Goal: Task Accomplishment & Management: Use online tool/utility

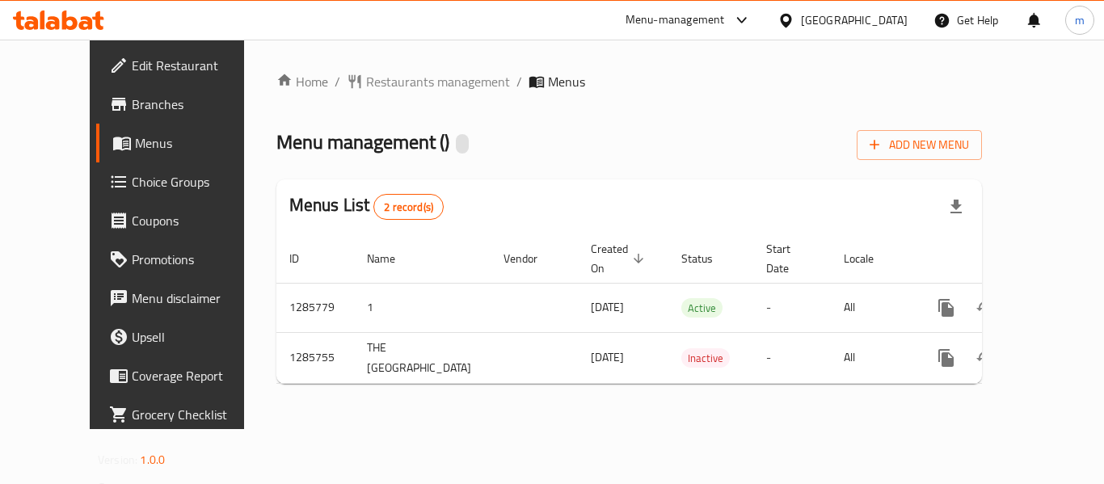
click at [132, 182] on span "Choice Groups" at bounding box center [196, 181] width 129 height 19
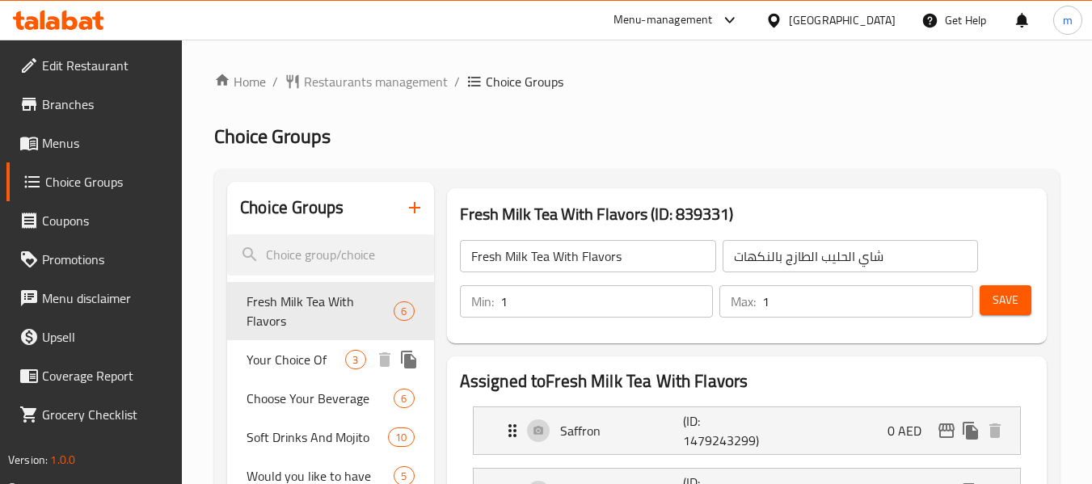
click at [293, 355] on span "Your Choice Of" at bounding box center [295, 359] width 99 height 19
type input "Your Choice Of"
type input "إختيارك من"
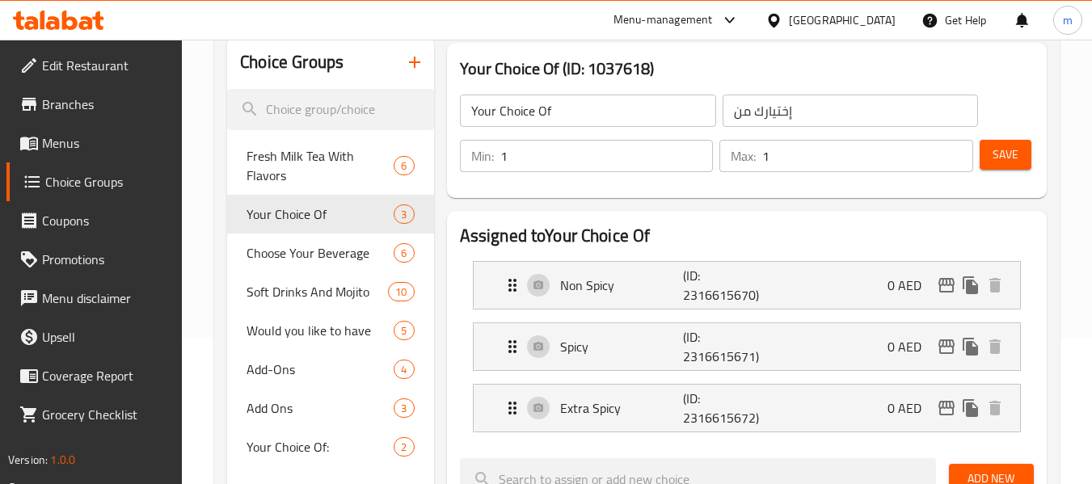
scroll to position [162, 0]
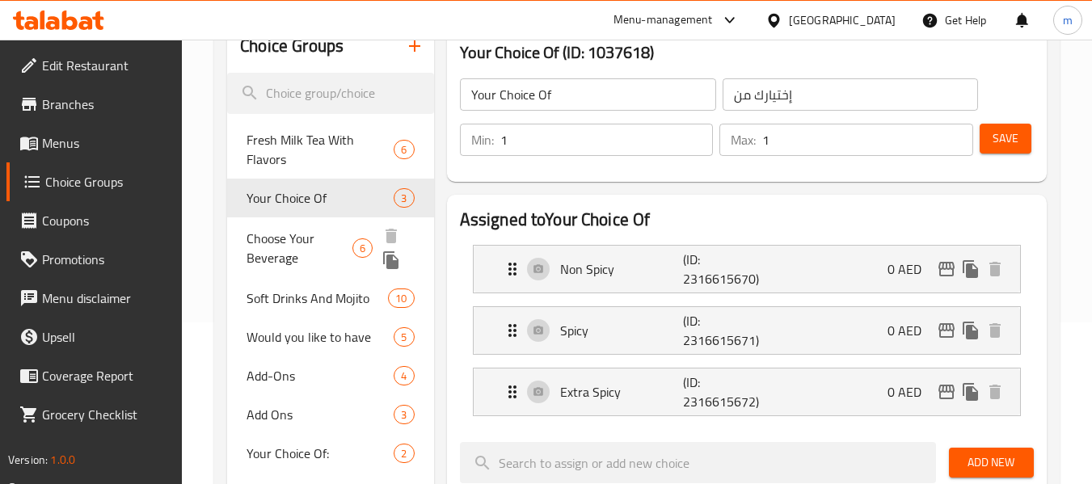
click at [278, 246] on span "Choose Your Beverage" at bounding box center [299, 248] width 106 height 39
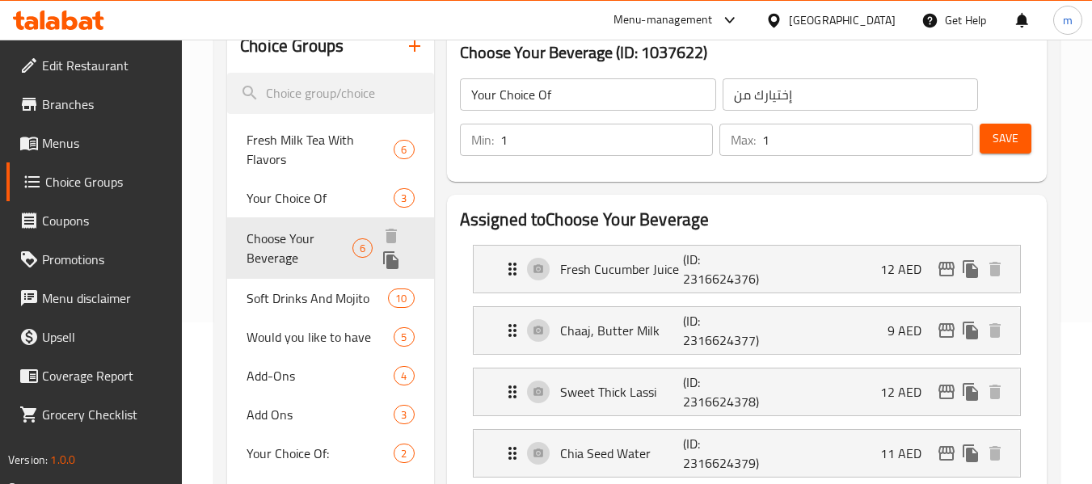
type input "Choose Your Beverage"
type input "اختر مشروبك"
type input "0"
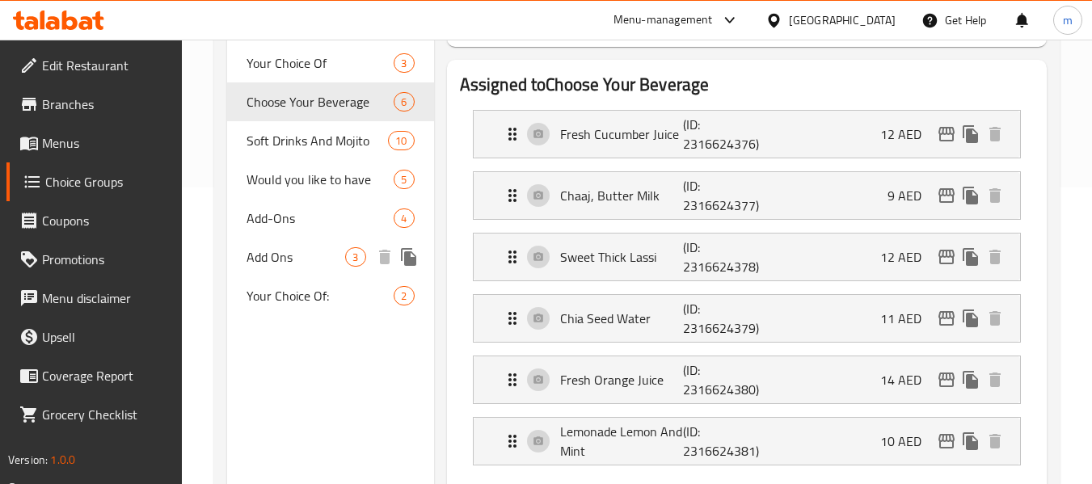
scroll to position [242, 0]
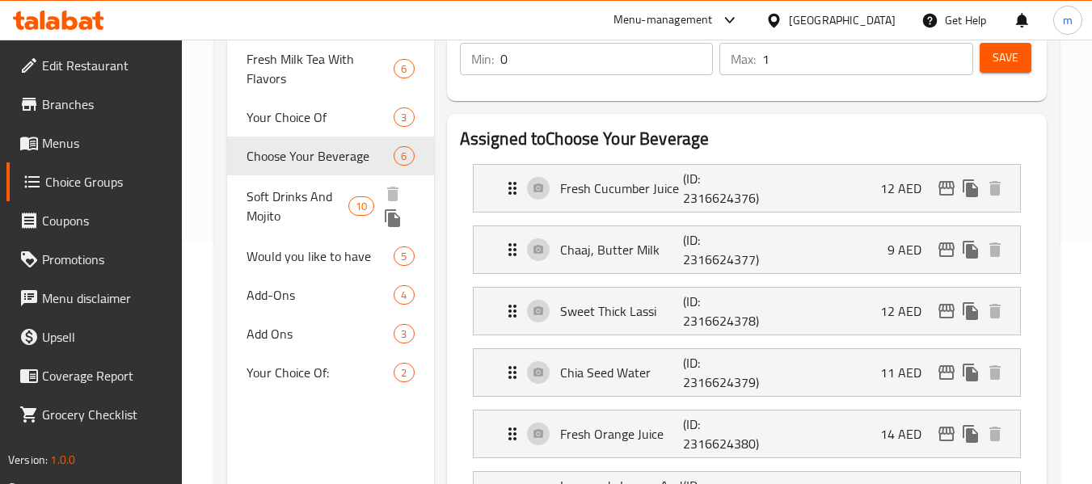
click at [271, 213] on span "Soft Drinks And Mojito" at bounding box center [297, 206] width 102 height 39
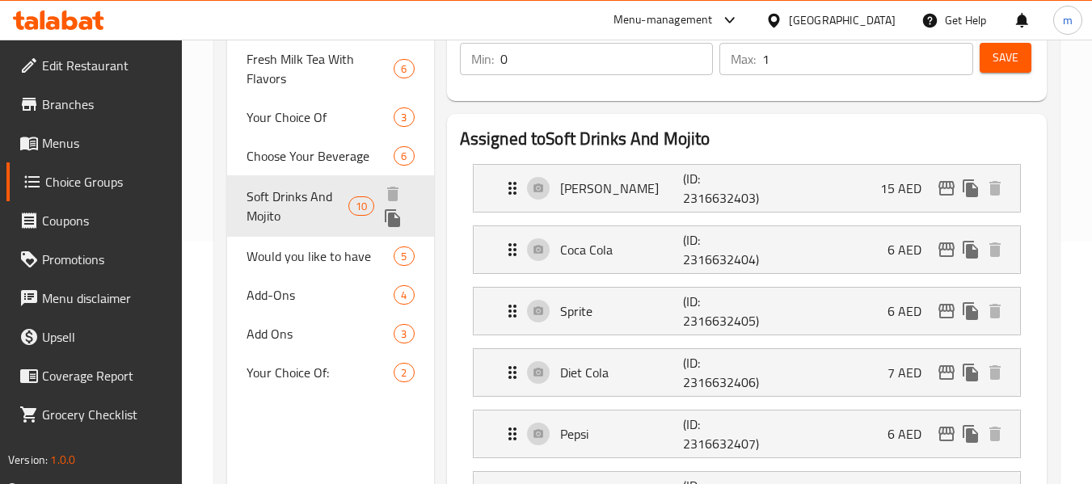
type input "Soft Drinks And Mojito"
type input "مشروبات غازية وموجيتو"
type input "10"
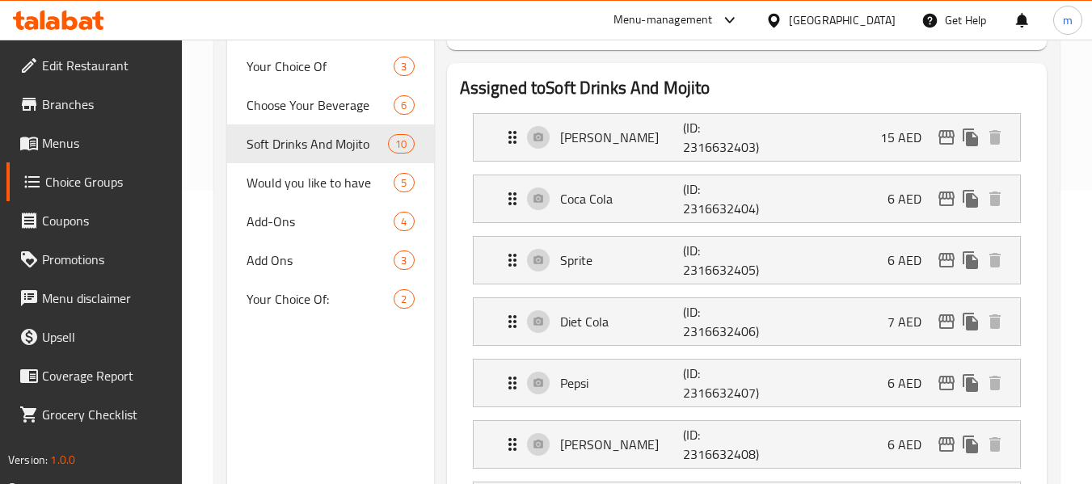
scroll to position [323, 0]
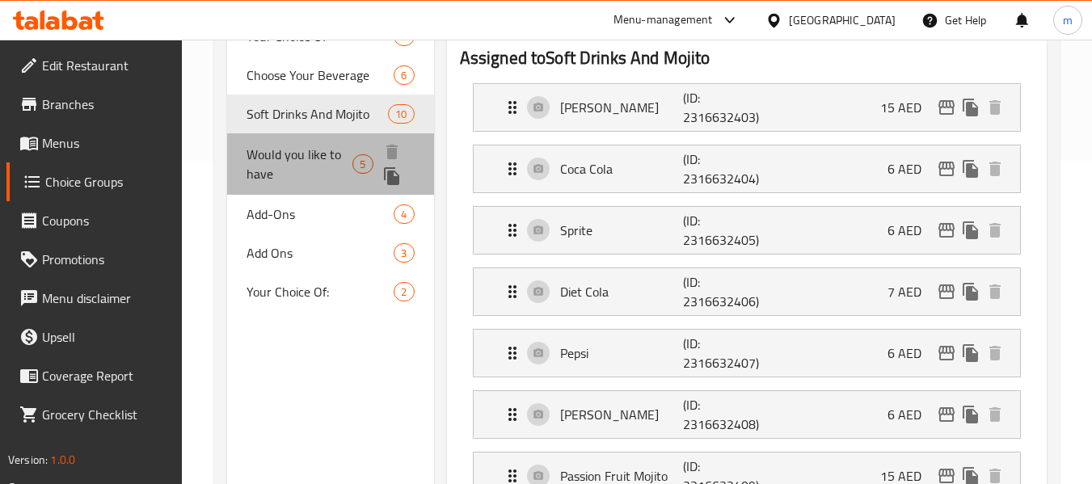
click at [305, 162] on span "Would you like to have" at bounding box center [299, 164] width 106 height 39
type input "Would you like to have"
type input "هل ترغب في حصول على"
type input "1"
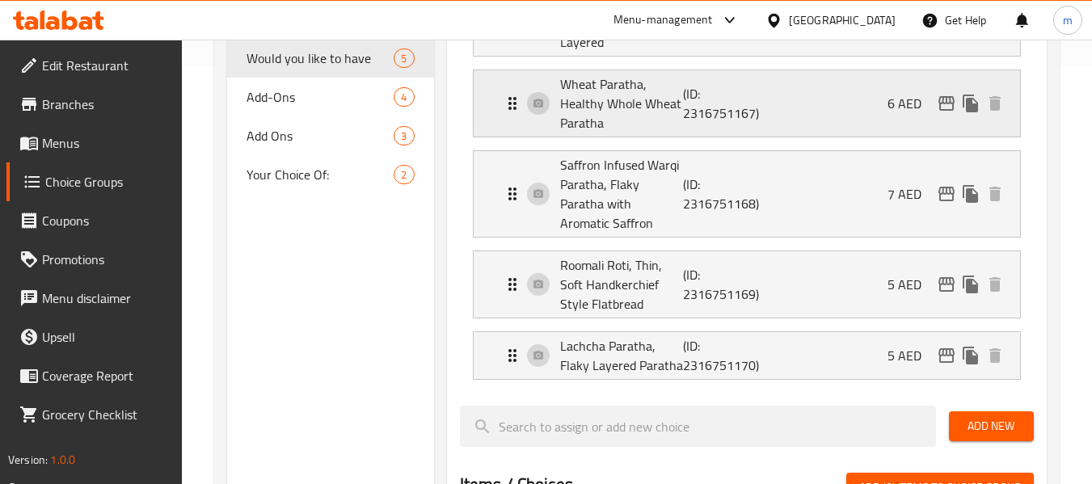
scroll to position [485, 0]
